Goal: Task Accomplishment & Management: Manage account settings

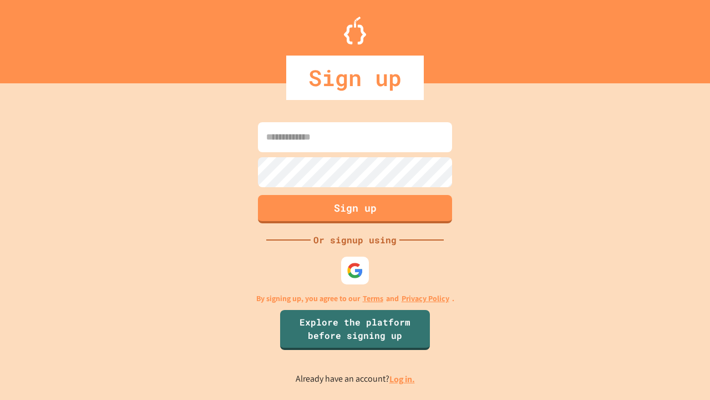
click at [403, 379] on link "Log in." at bounding box center [403, 379] width 26 height 12
